Goal: Task Accomplishment & Management: Manage account settings

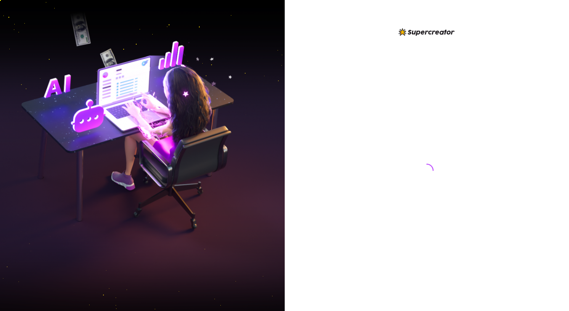
click at [387, 10] on div at bounding box center [427, 155] width 285 height 311
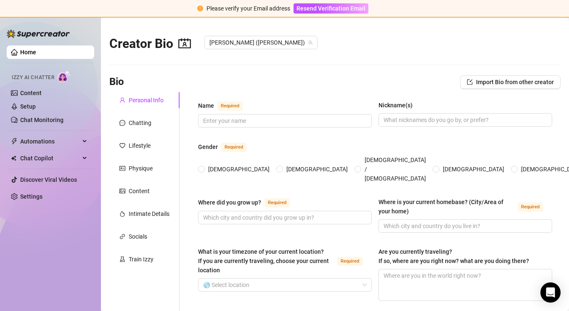
click at [46, 76] on span "Izzy AI Chatter" at bounding box center [33, 78] width 43 height 8
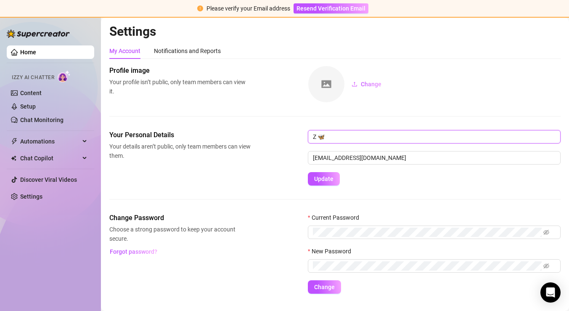
click at [332, 140] on input "Z 🦋" at bounding box center [434, 136] width 253 height 13
click at [449, 112] on div "Profile image Your profile isn’t public, only team members can view it. Change" at bounding box center [335, 98] width 452 height 64
click at [322, 7] on span "Resend Verification Email" at bounding box center [331, 8] width 69 height 7
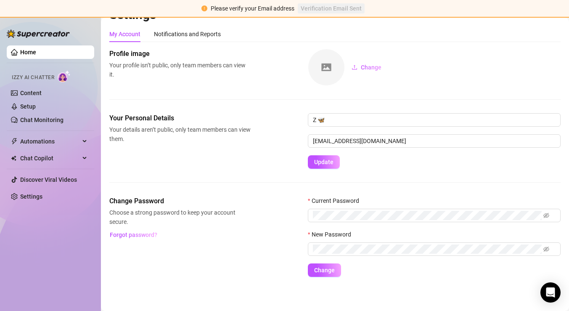
scroll to position [19, 0]
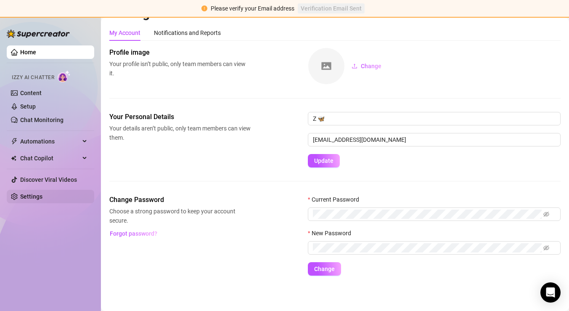
click at [43, 199] on link "Settings" at bounding box center [31, 196] width 22 height 7
